Goal: Task Accomplishment & Management: Use online tool/utility

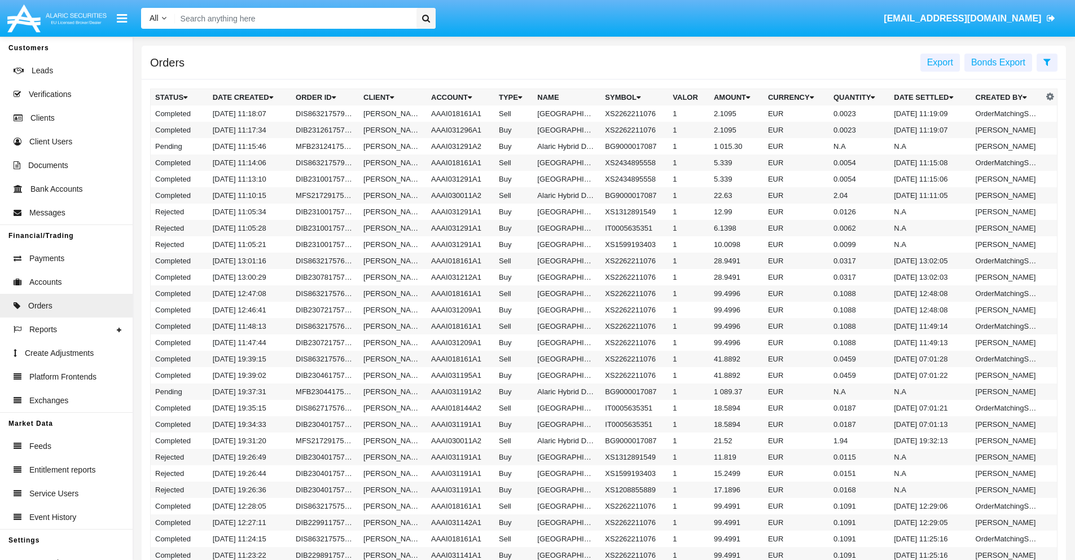
click at [940, 62] on span "Export" at bounding box center [940, 63] width 26 height 10
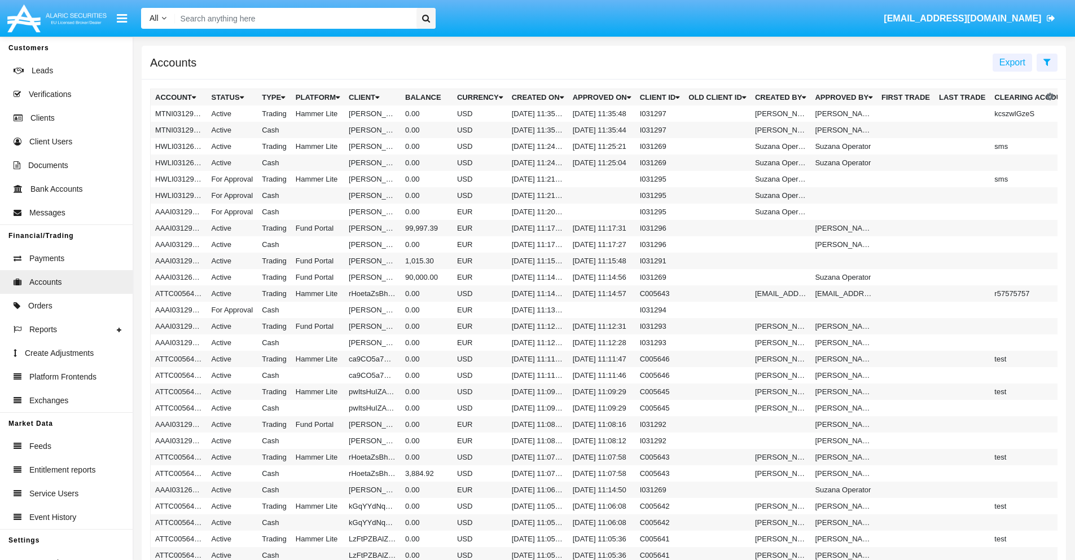
click at [1013, 62] on span "Export" at bounding box center [1013, 63] width 26 height 10
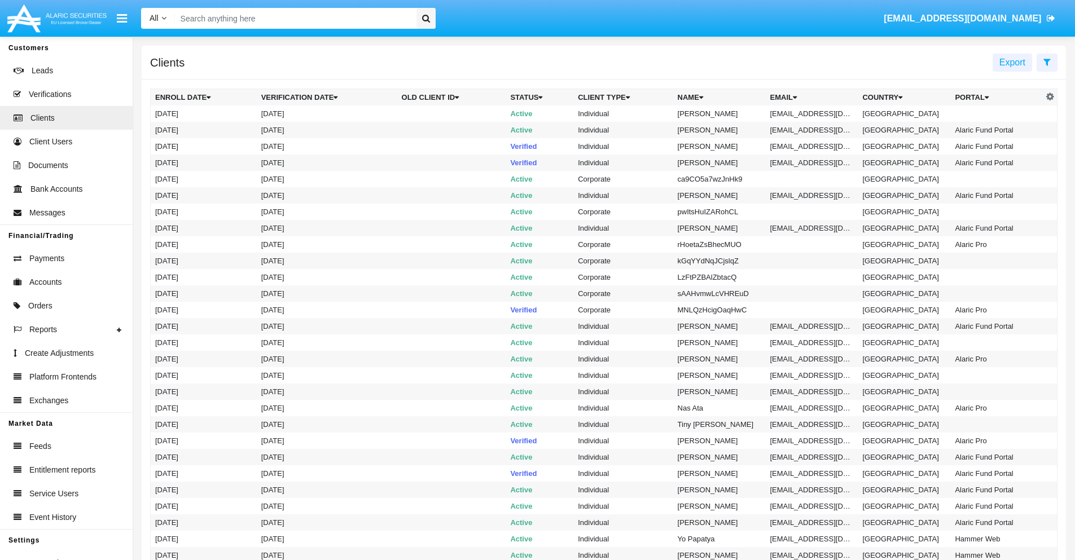
click at [1013, 62] on span "Export" at bounding box center [1013, 63] width 26 height 10
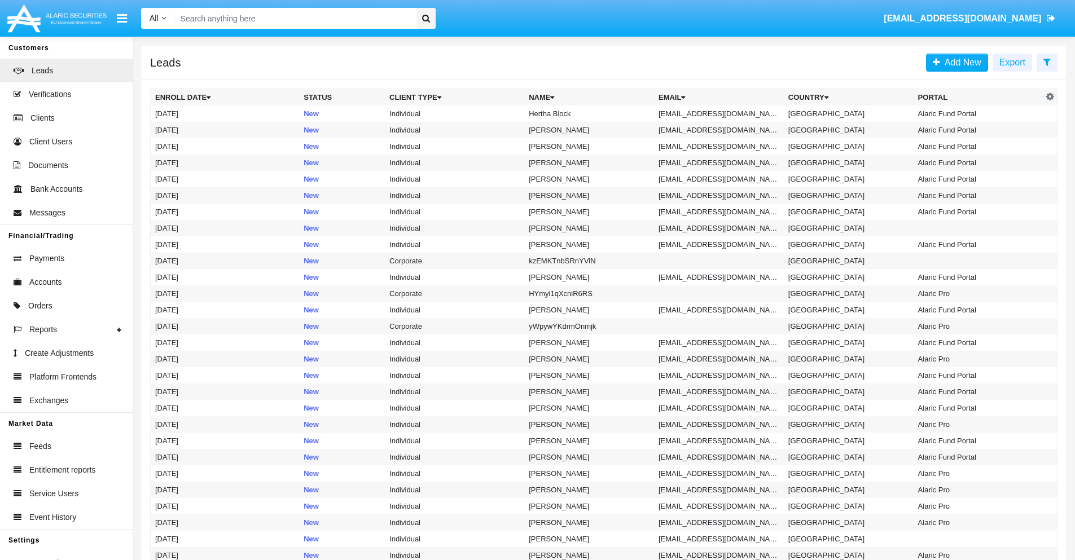
click at [1013, 62] on span "Export" at bounding box center [1013, 63] width 26 height 10
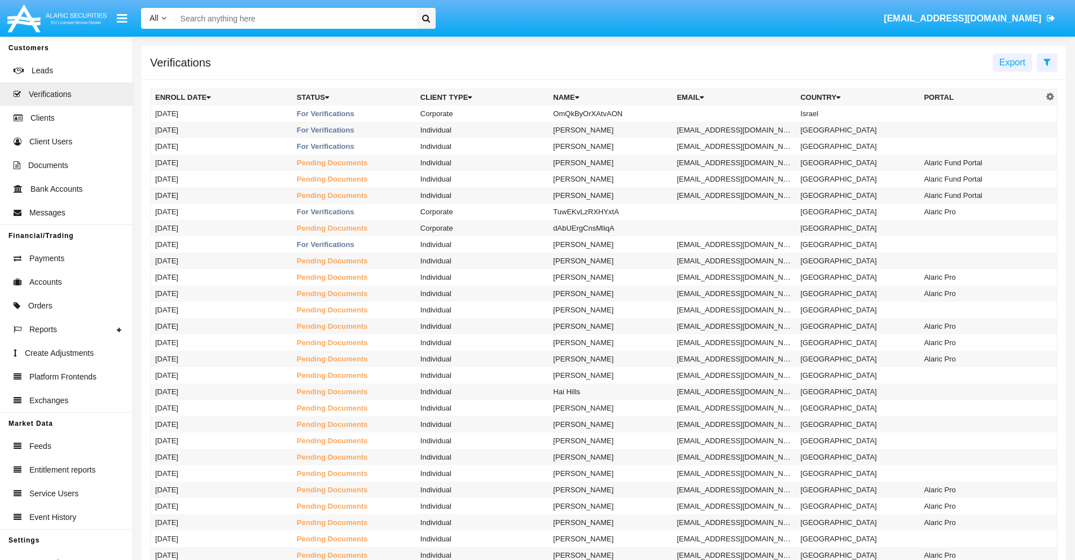
click at [1013, 62] on span "Export" at bounding box center [1013, 63] width 26 height 10
